Goal: Transaction & Acquisition: Purchase product/service

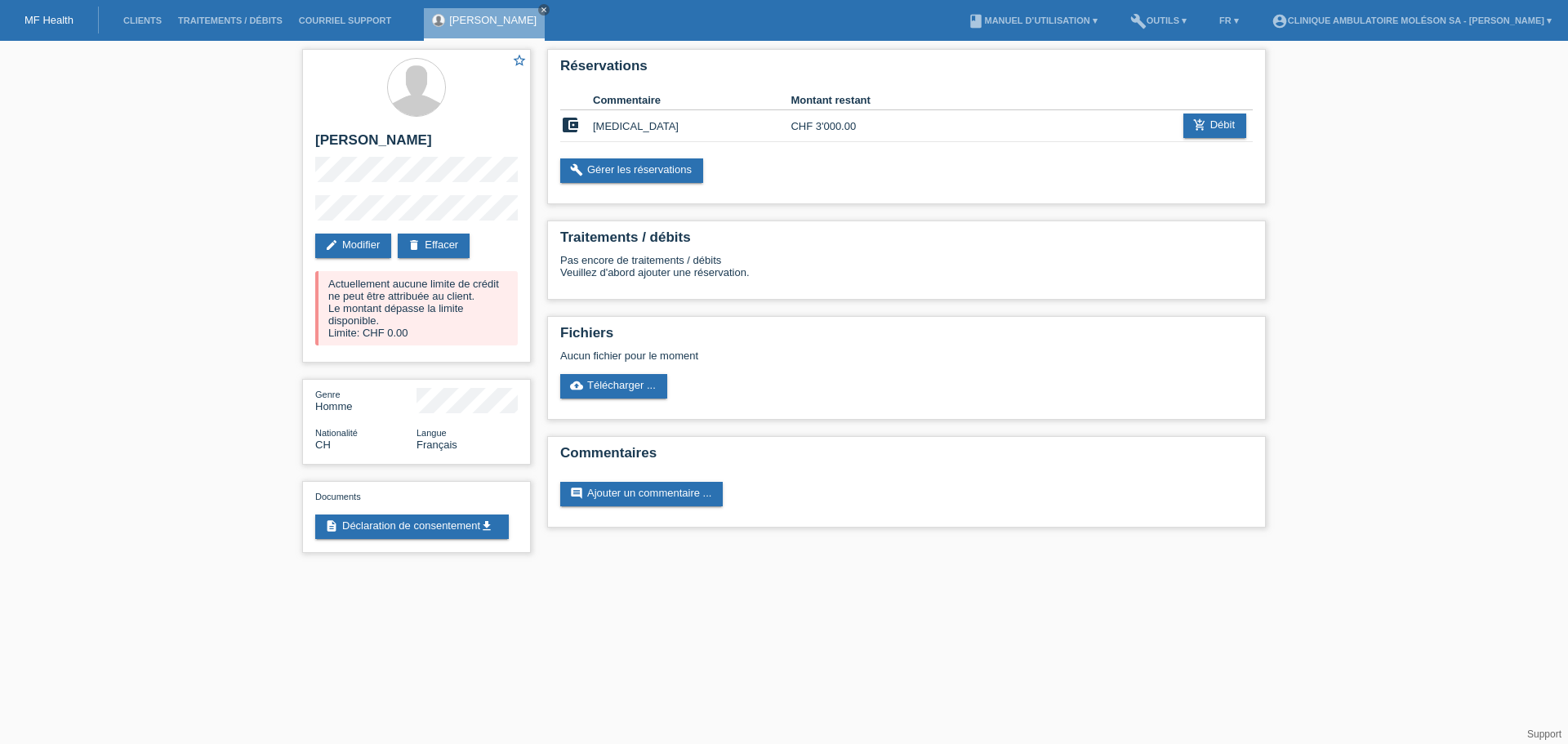
drag, startPoint x: 119, startPoint y: 386, endPoint x: 154, endPoint y: 376, distance: 36.4
click at [119, 386] on div "star_border Kevin Duhanaj edit Modifier delete Effacer Actuellement aucune limi…" at bounding box center [784, 304] width 1568 height 529
click at [1205, 118] on link "add_shopping_cart Débit" at bounding box center [1214, 126] width 63 height 25
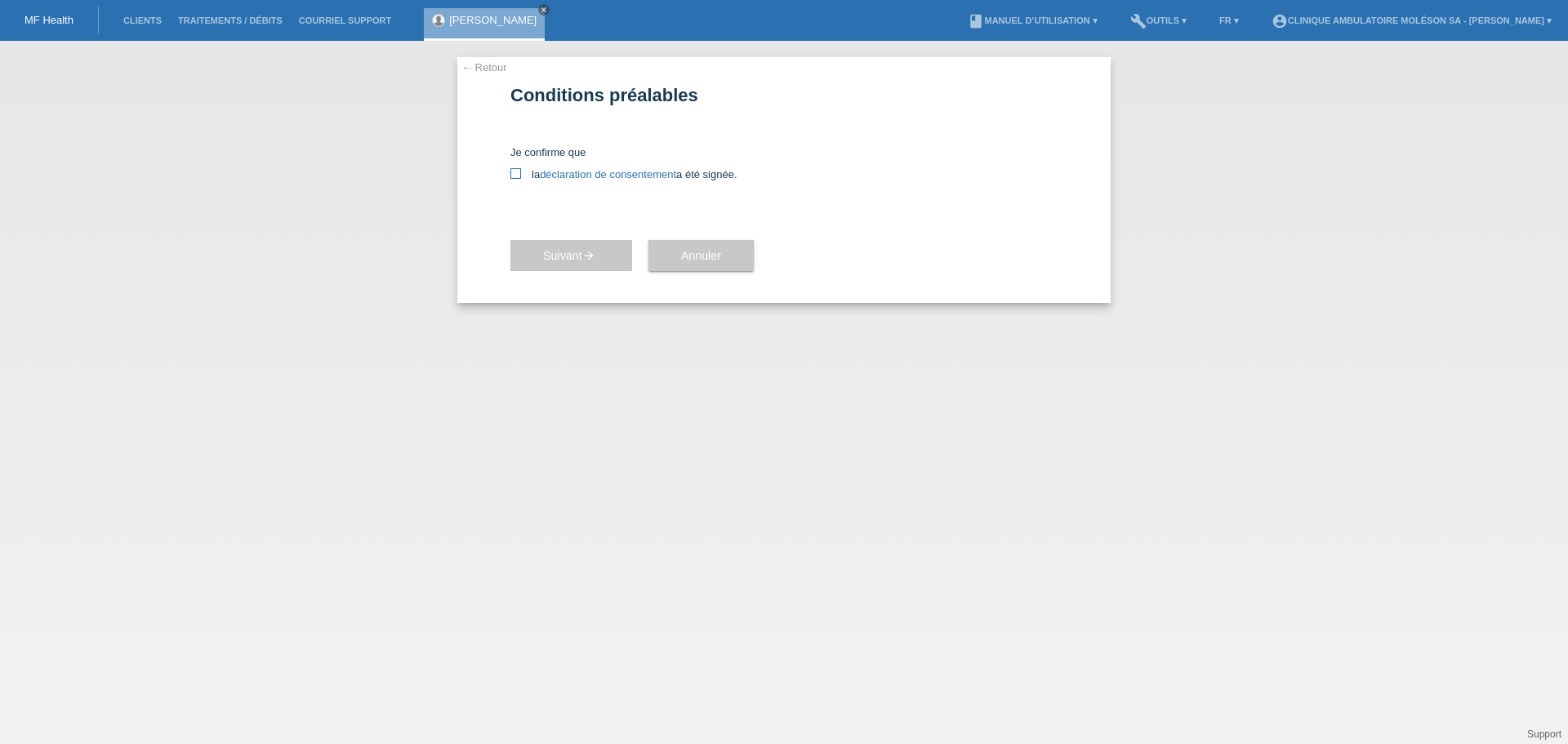
click at [576, 170] on link "déclaration de consentement" at bounding box center [608, 175] width 137 height 12
click at [568, 170] on link "déclaration de consentement" at bounding box center [608, 175] width 137 height 12
drag, startPoint x: 1391, startPoint y: 314, endPoint x: 1340, endPoint y: 294, distance: 54.8
click at [1391, 314] on div "← Retour Conditions préalables Je confirme que la déclaration de consentement a…" at bounding box center [784, 392] width 1568 height 703
click at [518, 175] on icon at bounding box center [515, 174] width 11 height 11
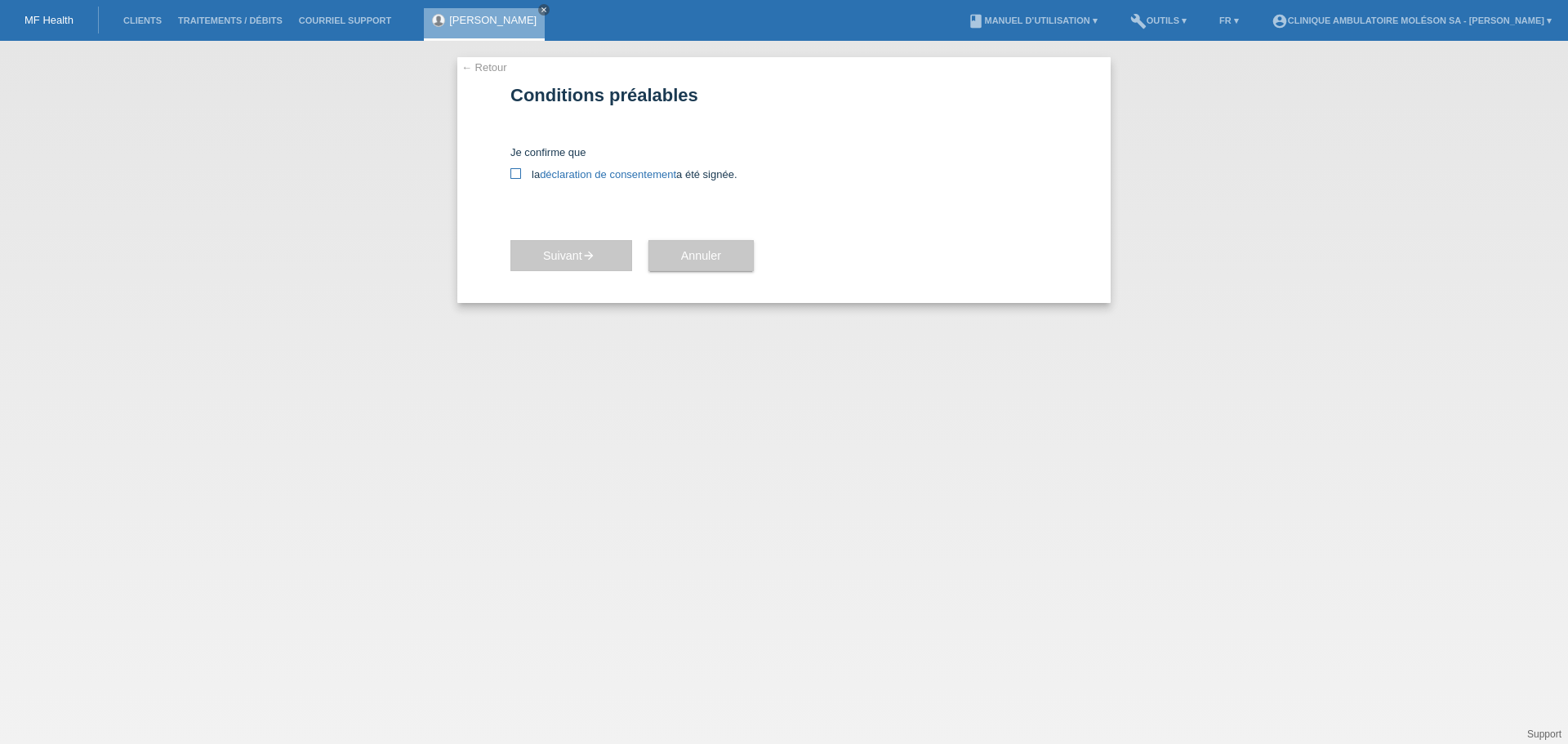
click at [518, 175] on input "la déclaration de consentement a été signée." at bounding box center [515, 174] width 11 height 11
checkbox input "true"
click at [556, 252] on span "Suivant arrow_forward" at bounding box center [571, 255] width 56 height 13
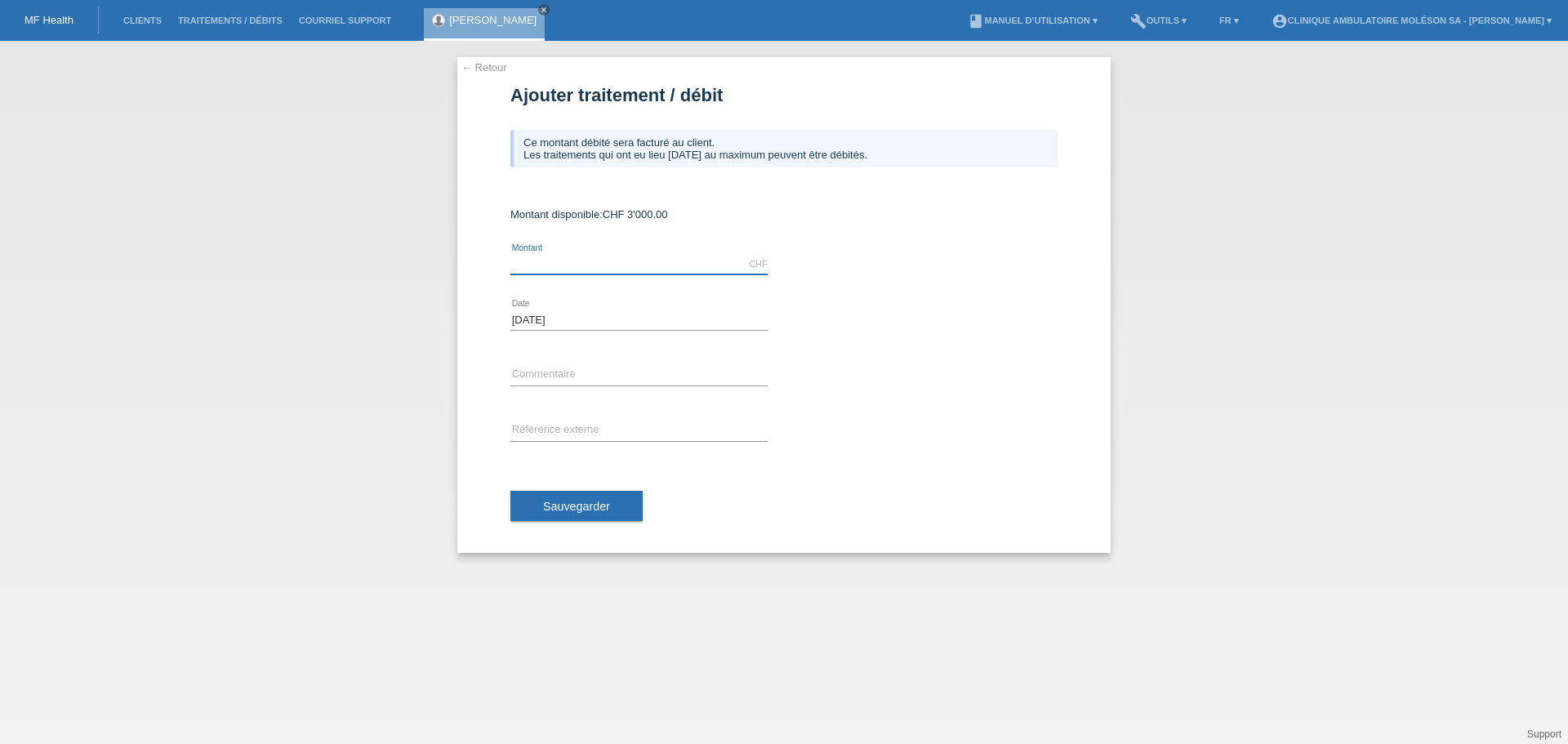
click at [565, 260] on input "text" at bounding box center [639, 264] width 258 height 20
type input "3000.00"
click at [552, 365] on div "error Commentaire" at bounding box center [639, 375] width 258 height 56
click at [557, 371] on input "text" at bounding box center [639, 375] width 258 height 20
click at [85, 321] on div "← Retour Ajouter traitement / débit Ce montant débité sera facturé au client. L…" at bounding box center [784, 392] width 1568 height 703
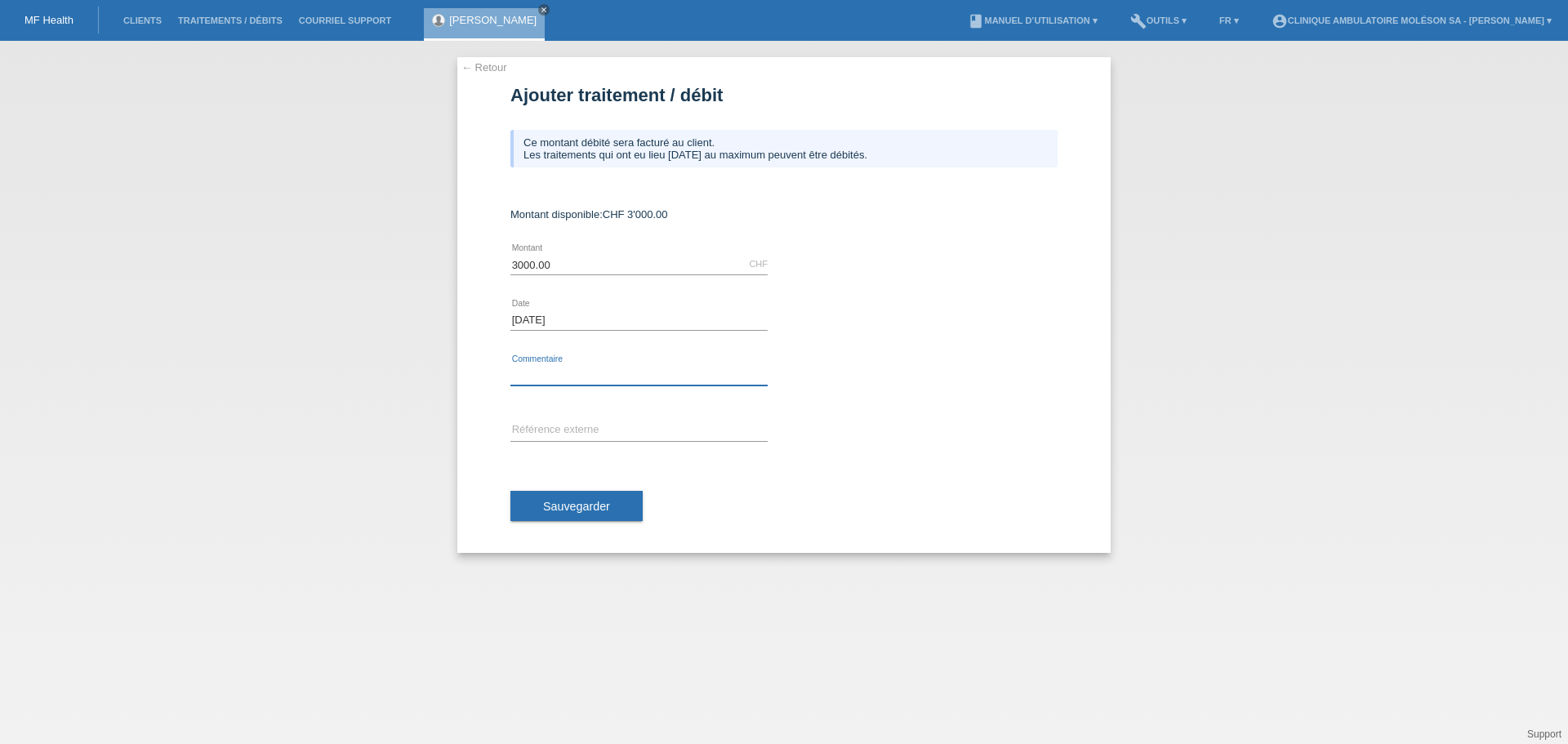
click at [545, 371] on input "text" at bounding box center [639, 375] width 258 height 20
paste input "50128"
type input "dossier 50128"
click at [582, 498] on button "Sauvegarder" at bounding box center [576, 506] width 132 height 31
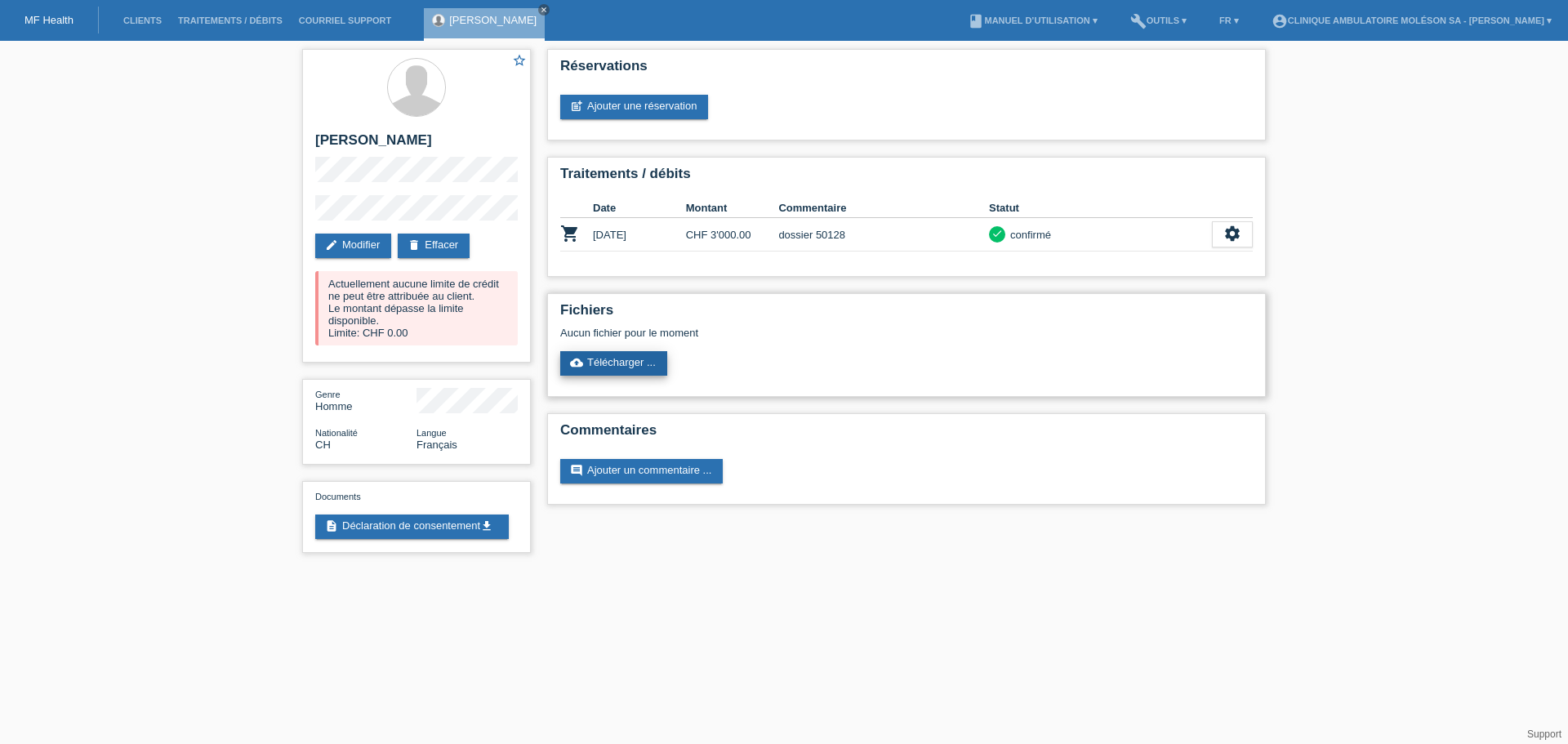
click at [611, 368] on link "cloud_upload Télécharger ..." at bounding box center [613, 364] width 107 height 25
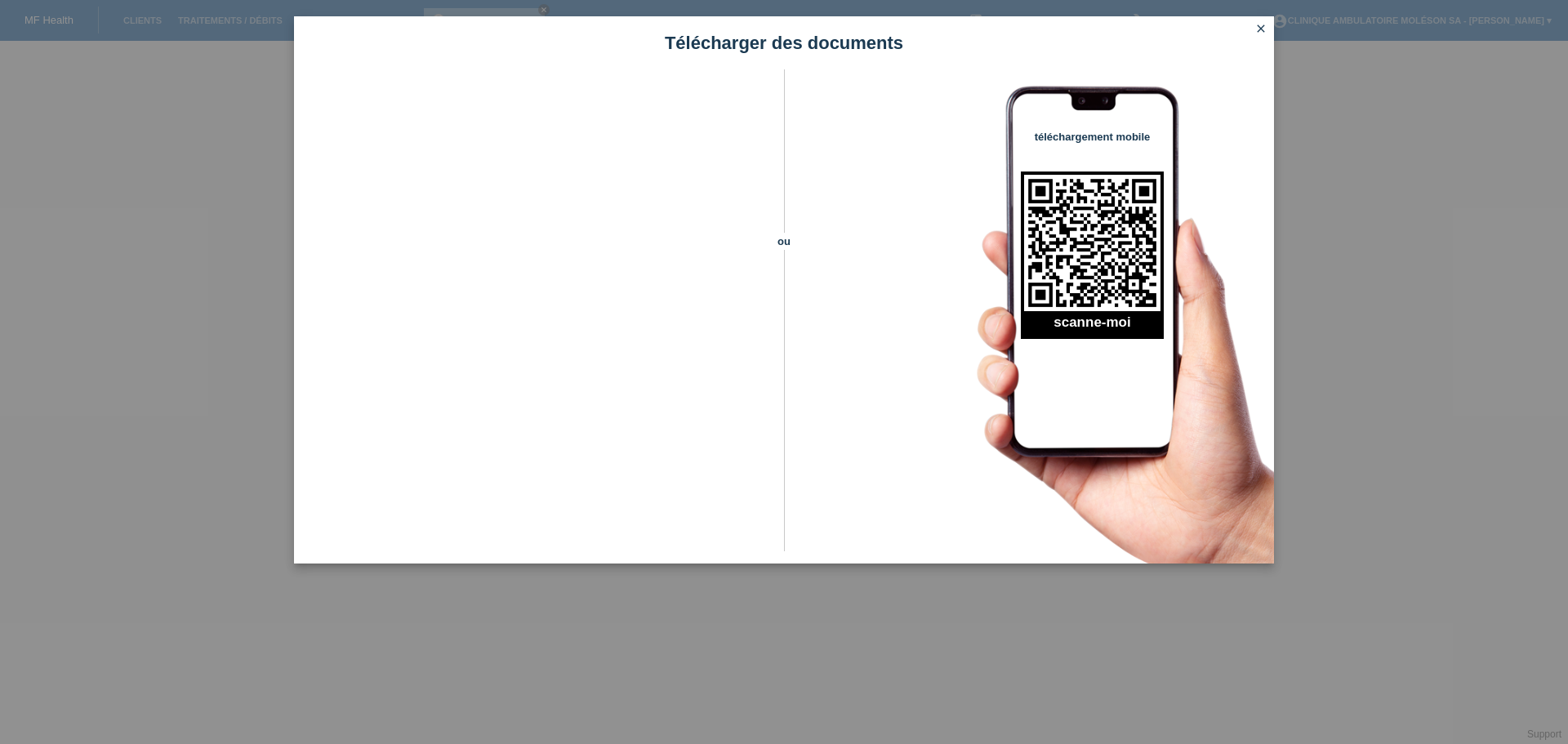
click at [1259, 27] on icon "close" at bounding box center [1261, 28] width 13 height 13
